Goal: Information Seeking & Learning: Check status

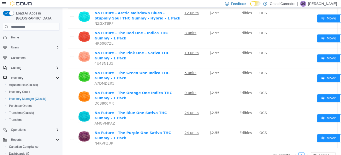
scroll to position [24, 0]
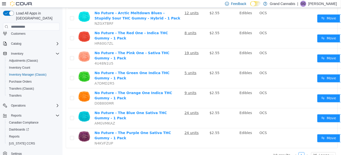
click at [3, 5] on icon at bounding box center [4, 3] width 4 height 3
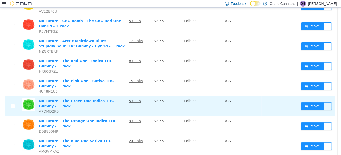
scroll to position [102, 0]
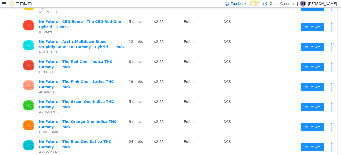
click at [5, 5] on icon at bounding box center [4, 4] width 4 height 4
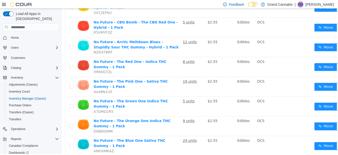
scroll to position [24, 0]
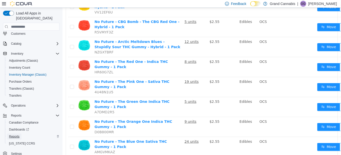
click at [17, 135] on span "Reports" at bounding box center [14, 137] width 11 height 4
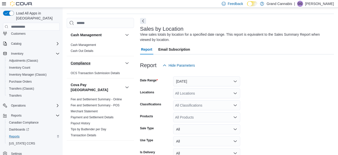
scroll to position [17, 0]
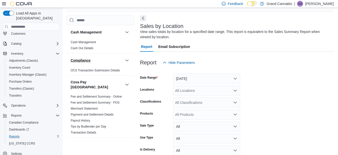
click at [83, 59] on h3 "Compliance" at bounding box center [81, 60] width 20 height 5
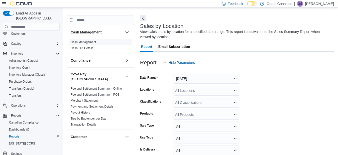
click at [78, 42] on link "Cash Management" at bounding box center [83, 43] width 25 height 4
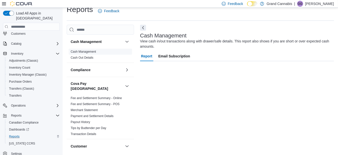
scroll to position [7, 0]
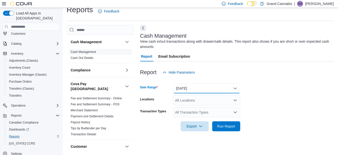
click at [183, 86] on button "Today" at bounding box center [206, 89] width 67 height 10
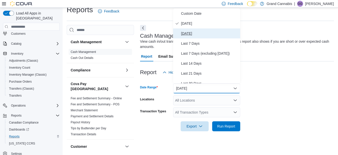
click at [185, 34] on span "Yesterday" at bounding box center [209, 34] width 57 height 6
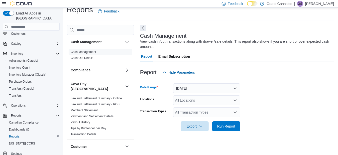
click at [199, 99] on div "All Locations" at bounding box center [206, 101] width 67 height 10
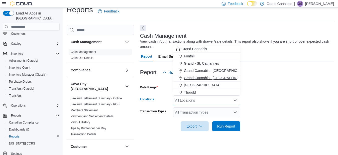
scroll to position [8, 0]
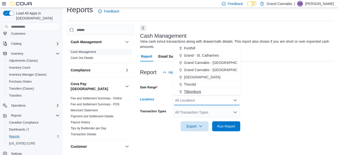
click at [203, 90] on div "Tillsonburg" at bounding box center [206, 91] width 61 height 5
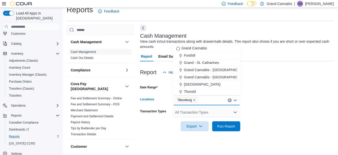
scroll to position [1, 0]
click at [224, 127] on span "Run Report" at bounding box center [226, 126] width 18 height 5
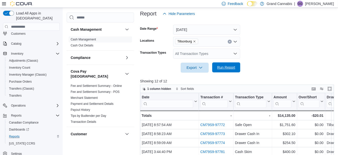
scroll to position [69, 0]
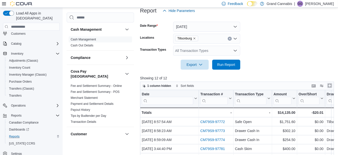
click at [330, 86] on button "Enter fullscreen" at bounding box center [329, 86] width 6 height 6
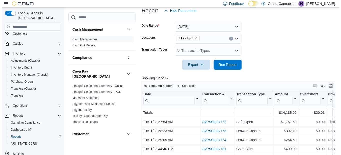
scroll to position [0, 0]
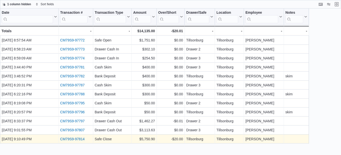
click at [72, 138] on link "CM79S9-97814" at bounding box center [72, 139] width 25 height 4
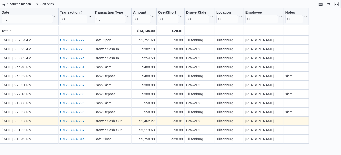
click at [62, 120] on link "CM79S9-97797" at bounding box center [72, 121] width 25 height 4
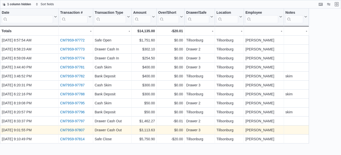
click at [66, 128] on link "CM79S9-97807" at bounding box center [72, 130] width 25 height 4
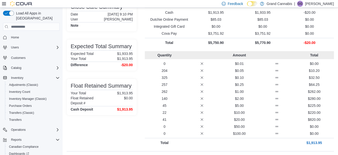
scroll to position [43, 0]
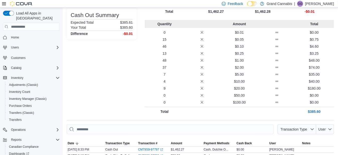
scroll to position [64, 0]
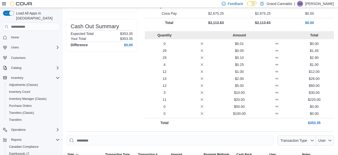
scroll to position [61, 0]
